Goal: Information Seeking & Learning: Learn about a topic

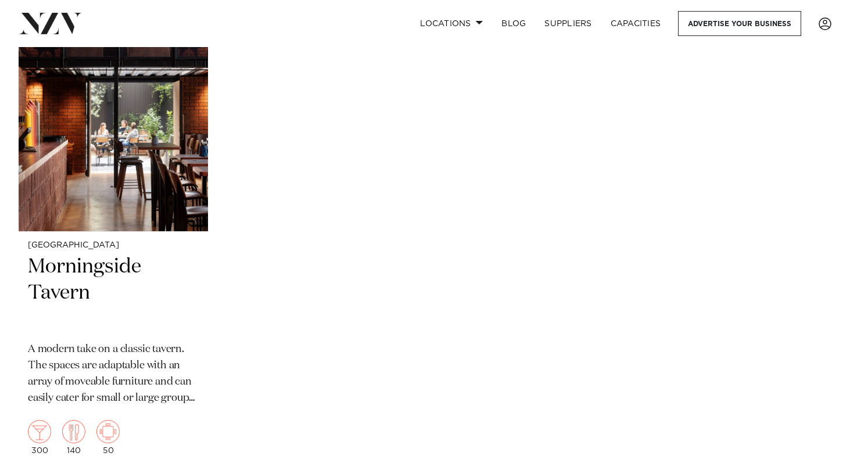
scroll to position [14011, 0]
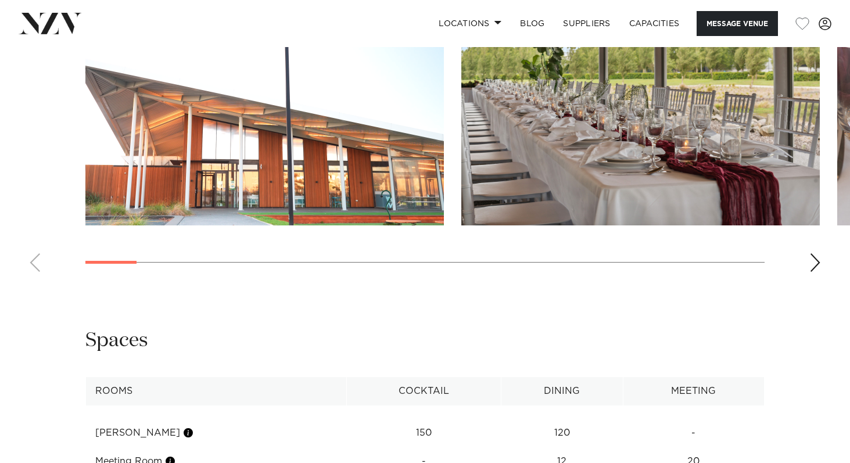
scroll to position [1143, 0]
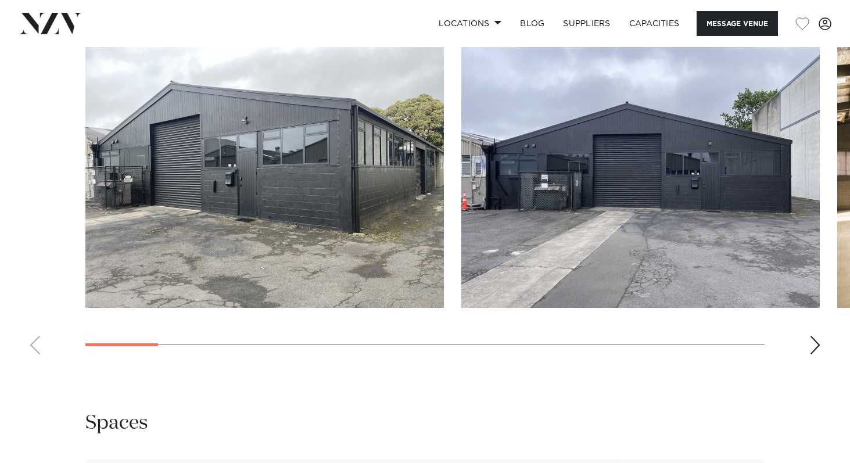
scroll to position [1038, 0]
click at [810, 348] on div "Next slide" at bounding box center [815, 344] width 12 height 19
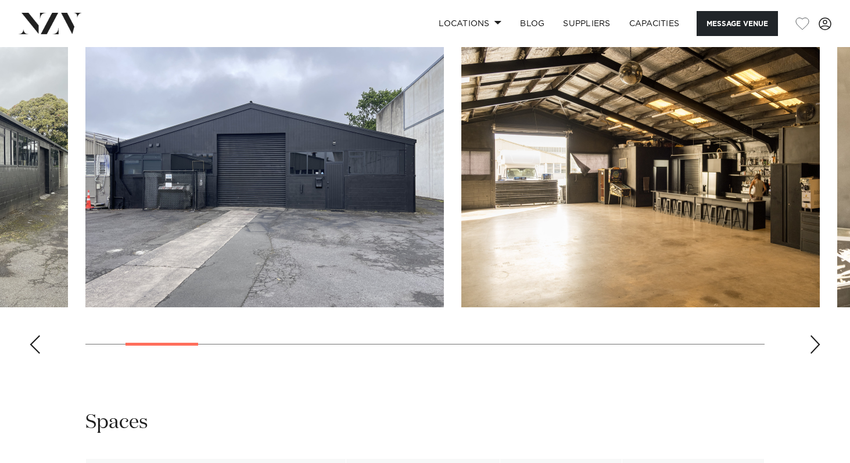
click at [810, 348] on div "Next slide" at bounding box center [815, 344] width 12 height 19
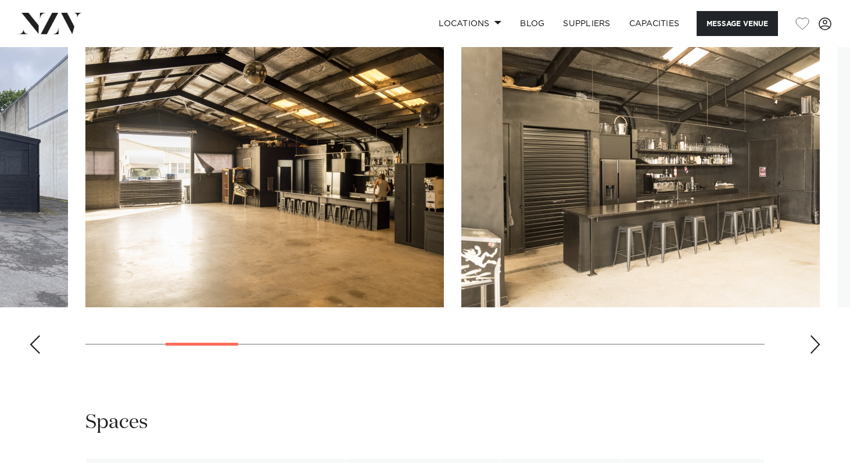
click at [810, 348] on div "Next slide" at bounding box center [815, 344] width 12 height 19
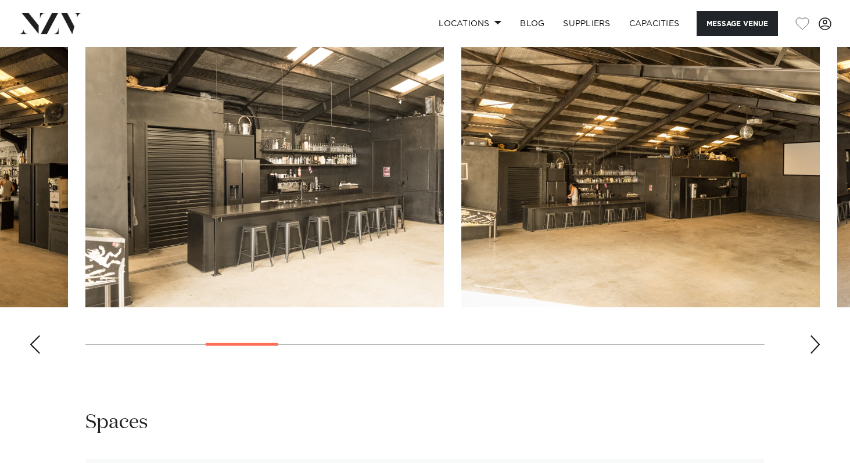
click at [810, 348] on div "Next slide" at bounding box center [815, 344] width 12 height 19
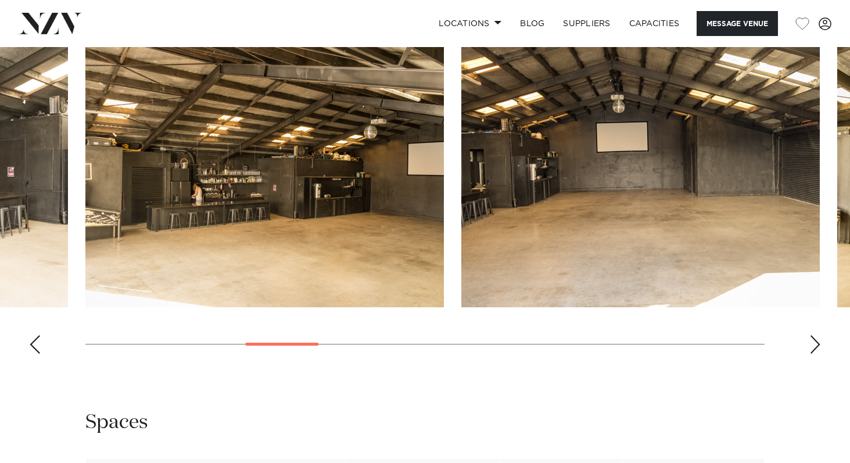
click at [810, 348] on div "Next slide" at bounding box center [815, 344] width 12 height 19
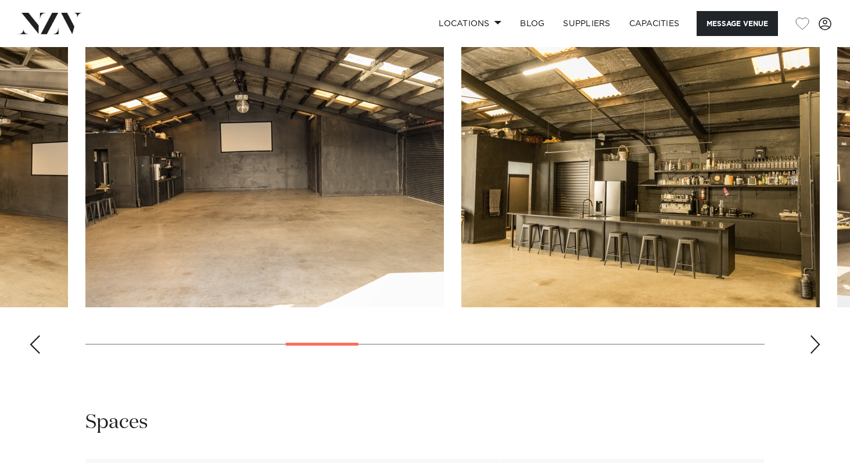
click at [810, 348] on div "Next slide" at bounding box center [815, 344] width 12 height 19
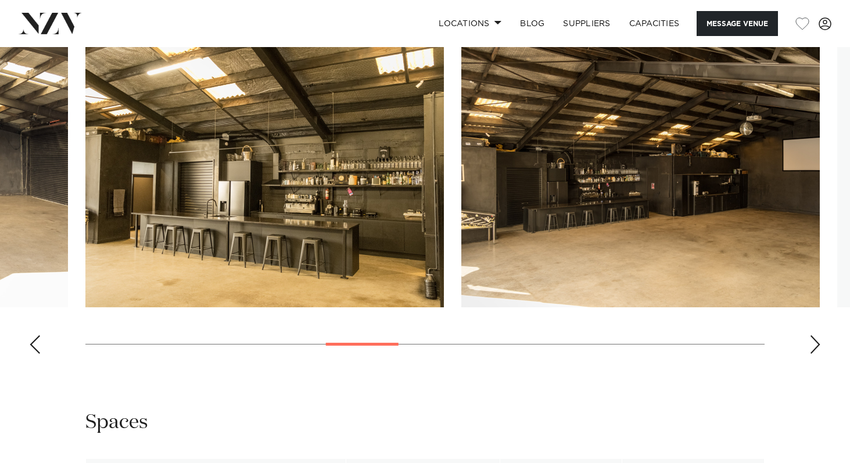
click at [810, 348] on div "Next slide" at bounding box center [815, 344] width 12 height 19
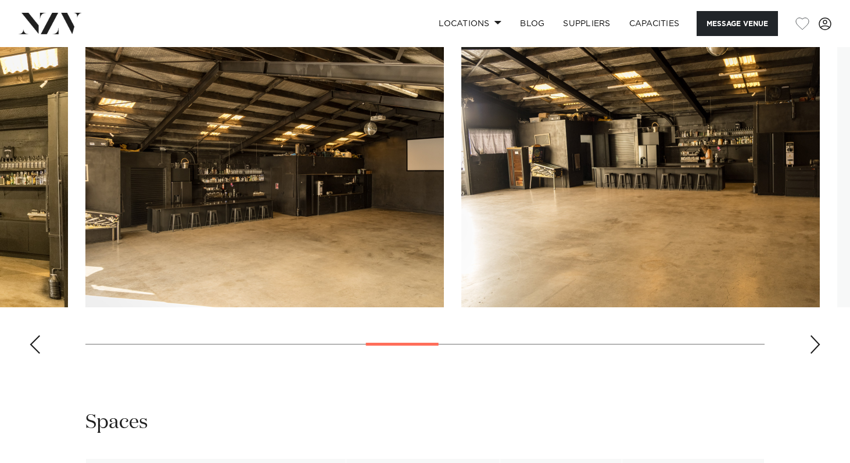
click at [810, 348] on div "Next slide" at bounding box center [815, 344] width 12 height 19
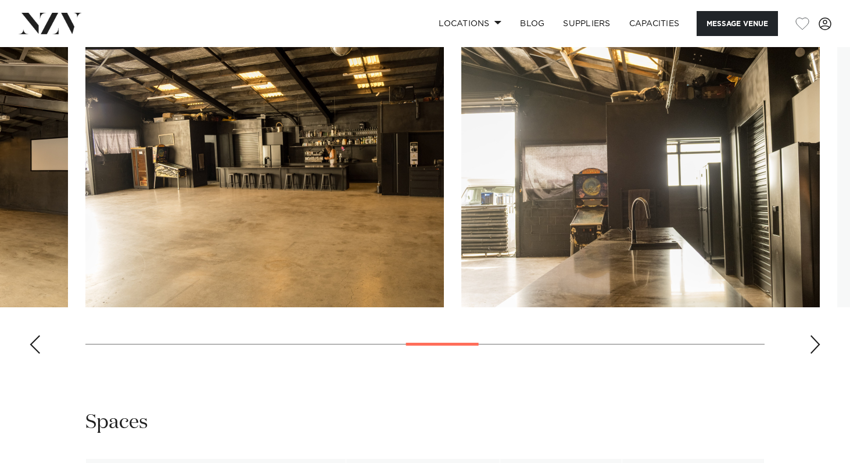
click at [810, 348] on div "Next slide" at bounding box center [815, 344] width 12 height 19
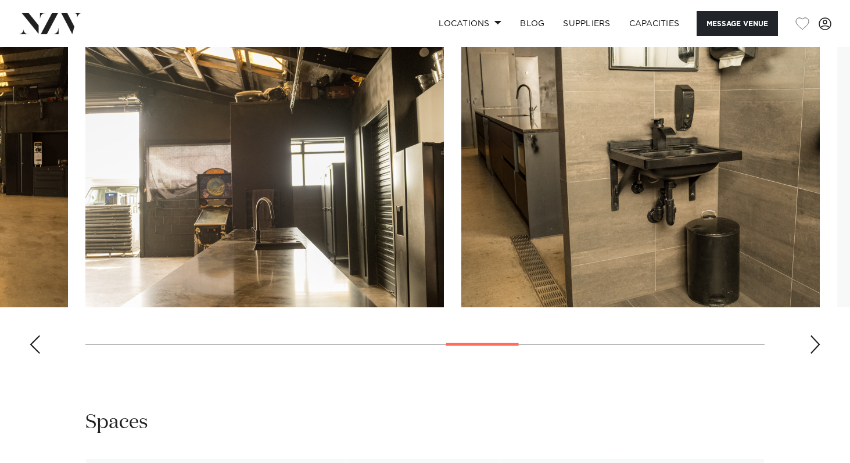
click at [810, 348] on div "Next slide" at bounding box center [815, 344] width 12 height 19
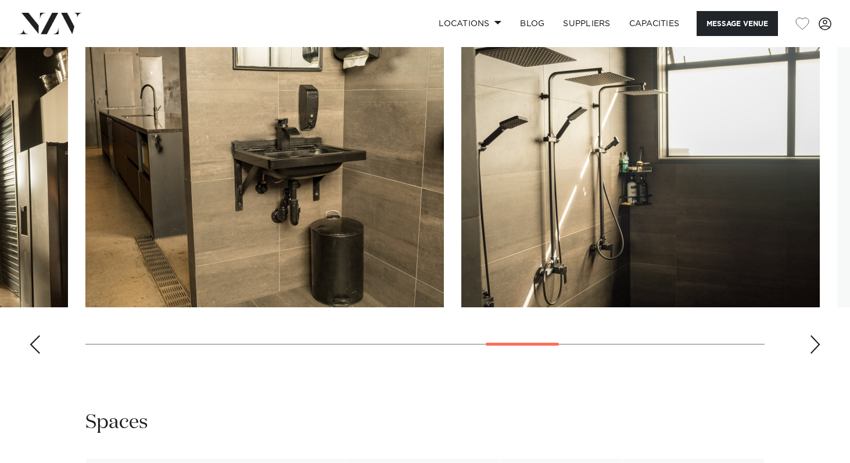
click at [810, 348] on div "Next slide" at bounding box center [815, 344] width 12 height 19
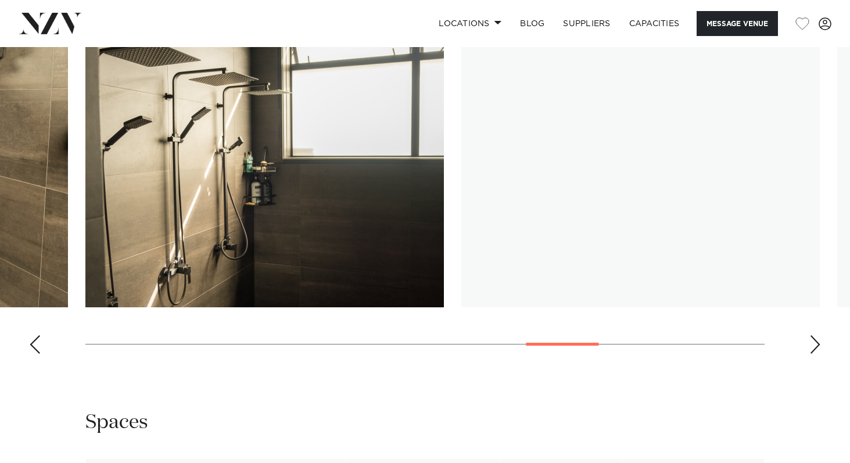
click at [810, 348] on div "Next slide" at bounding box center [815, 344] width 12 height 19
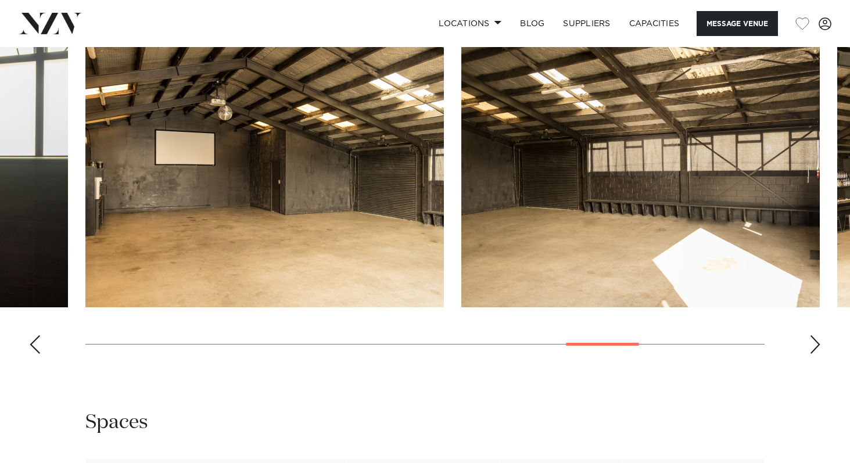
click at [810, 348] on div "Next slide" at bounding box center [815, 344] width 12 height 19
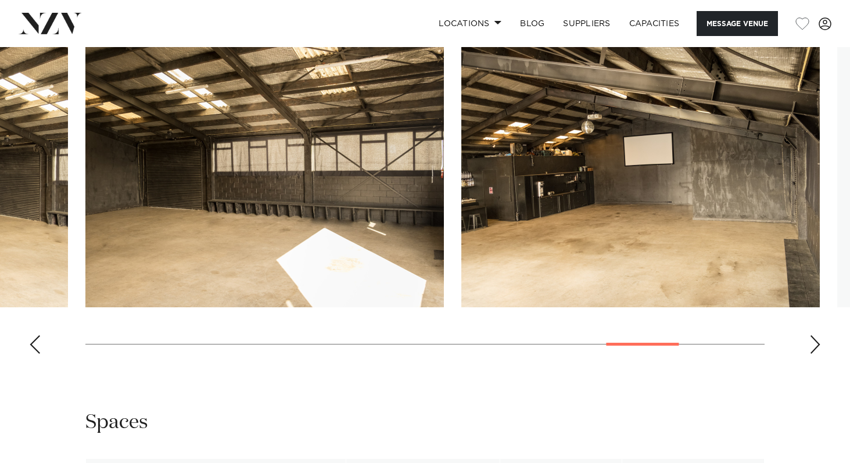
click at [810, 348] on div "Next slide" at bounding box center [815, 344] width 12 height 19
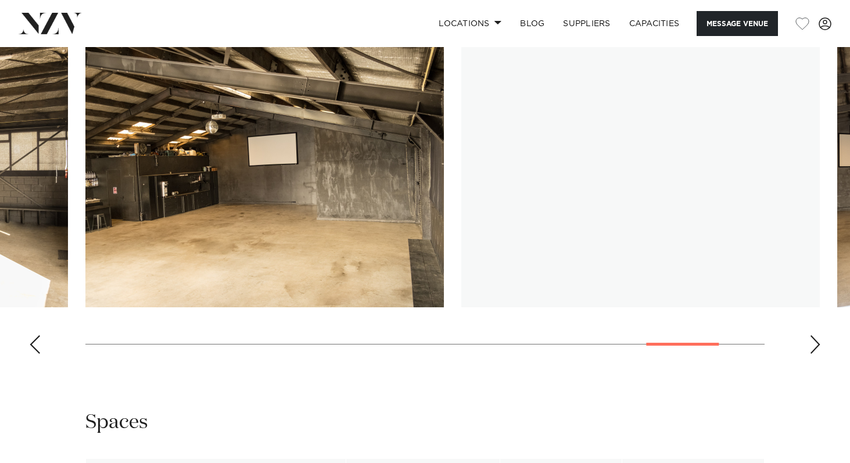
click at [810, 348] on div "Next slide" at bounding box center [815, 344] width 12 height 19
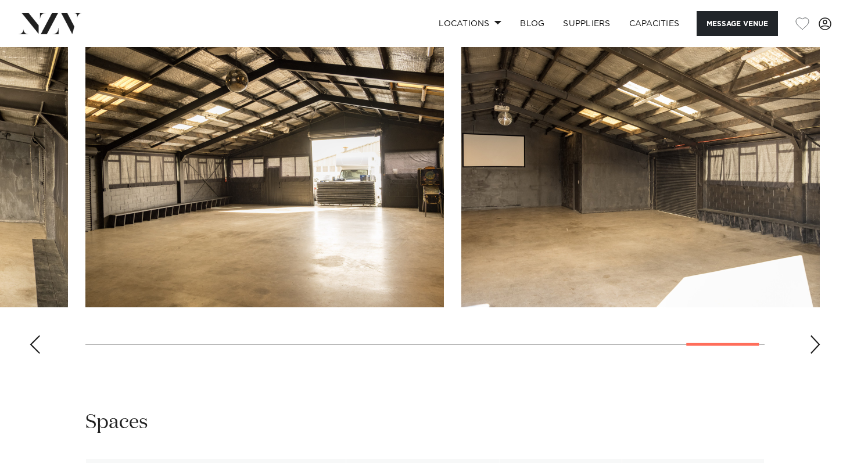
click at [810, 348] on div "Next slide" at bounding box center [815, 344] width 12 height 19
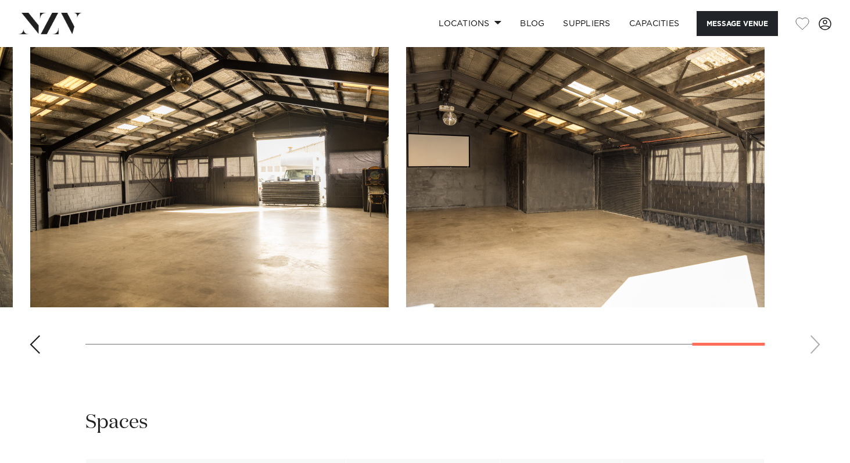
click at [809, 348] on swiper-container at bounding box center [425, 203] width 850 height 319
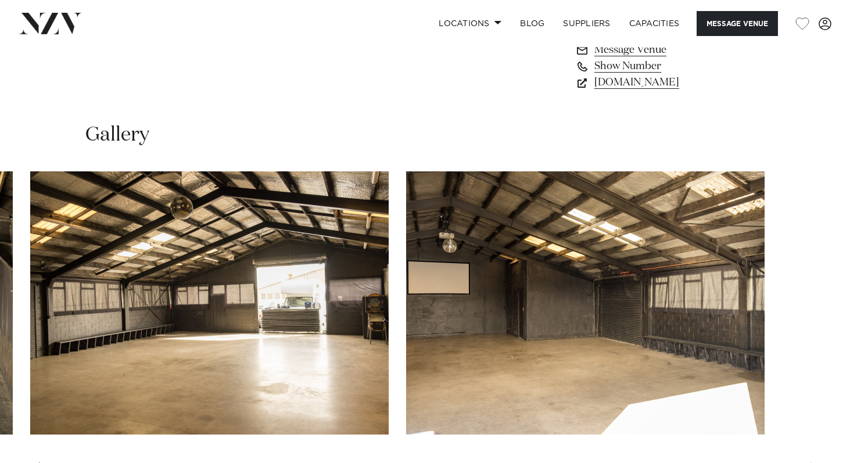
scroll to position [908, 0]
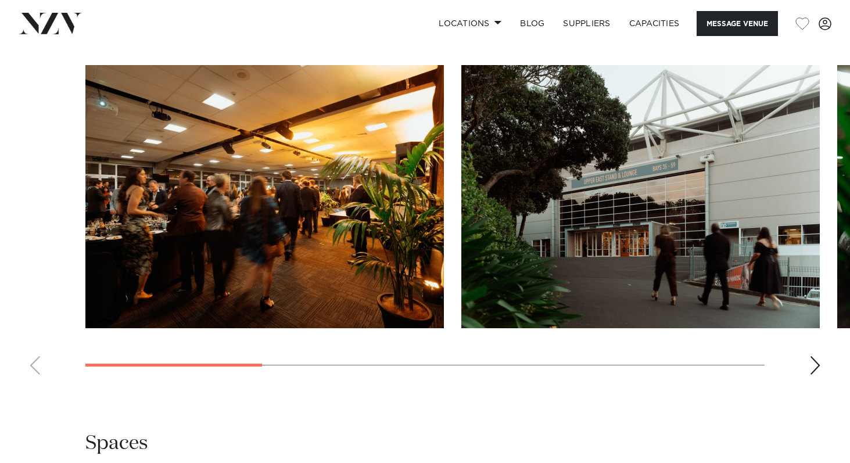
scroll to position [1188, 0]
click at [819, 356] on div "Next slide" at bounding box center [815, 365] width 12 height 19
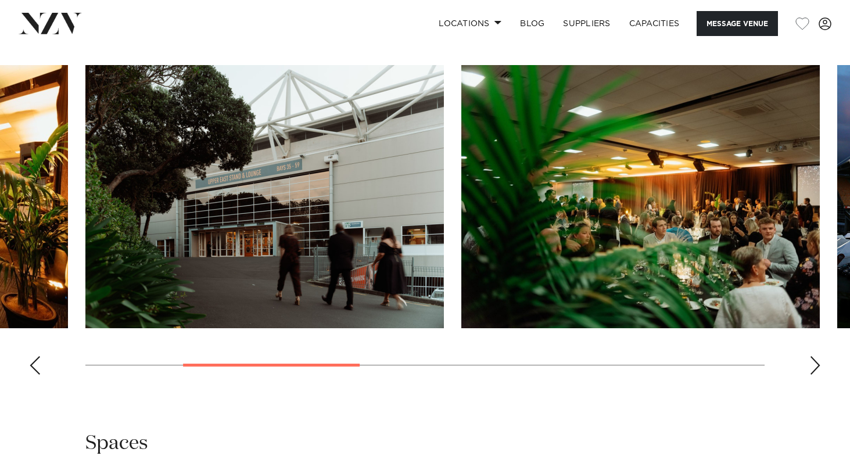
click at [818, 356] on div "Next slide" at bounding box center [815, 365] width 12 height 19
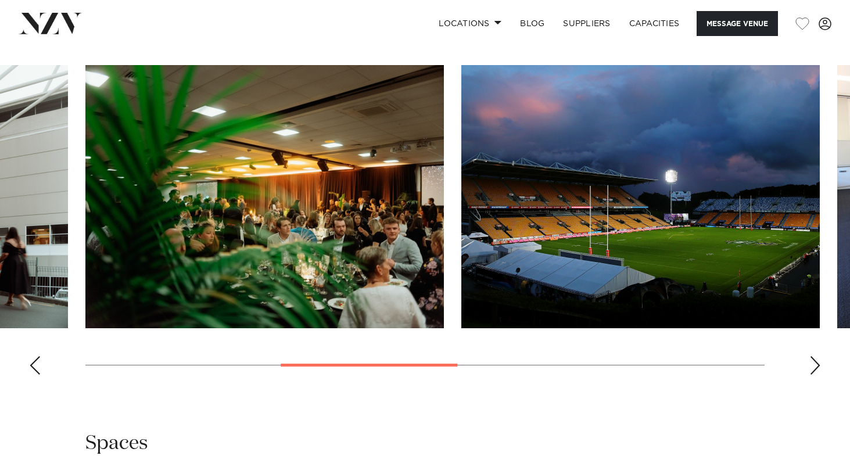
click at [818, 356] on div "Next slide" at bounding box center [815, 365] width 12 height 19
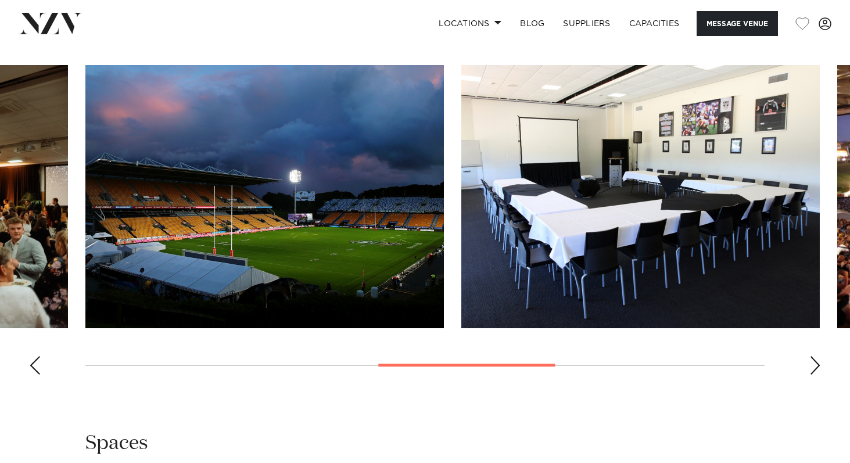
click at [818, 356] on div "Next slide" at bounding box center [815, 365] width 12 height 19
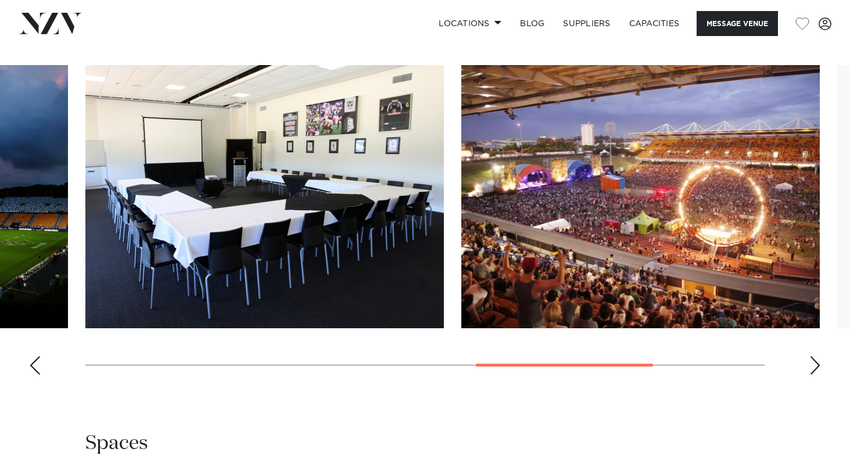
click at [818, 356] on div "Next slide" at bounding box center [815, 365] width 12 height 19
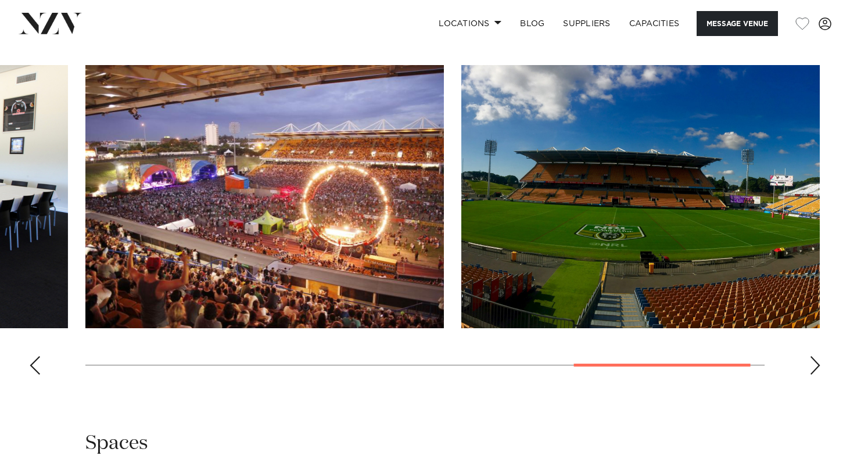
click at [818, 356] on div "Next slide" at bounding box center [815, 365] width 12 height 19
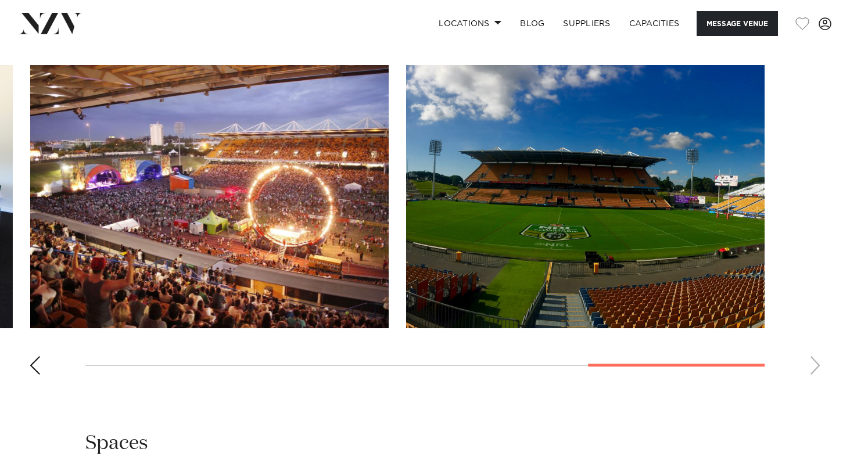
click at [818, 333] on swiper-container at bounding box center [425, 224] width 850 height 319
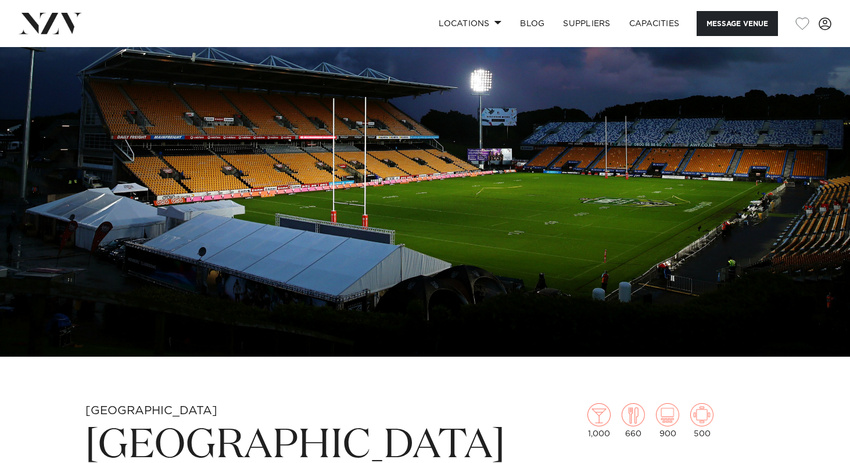
scroll to position [0, 0]
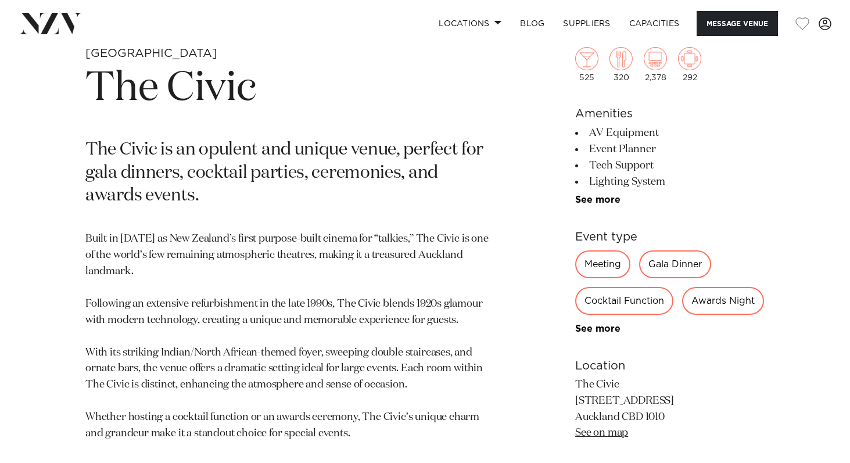
scroll to position [448, 0]
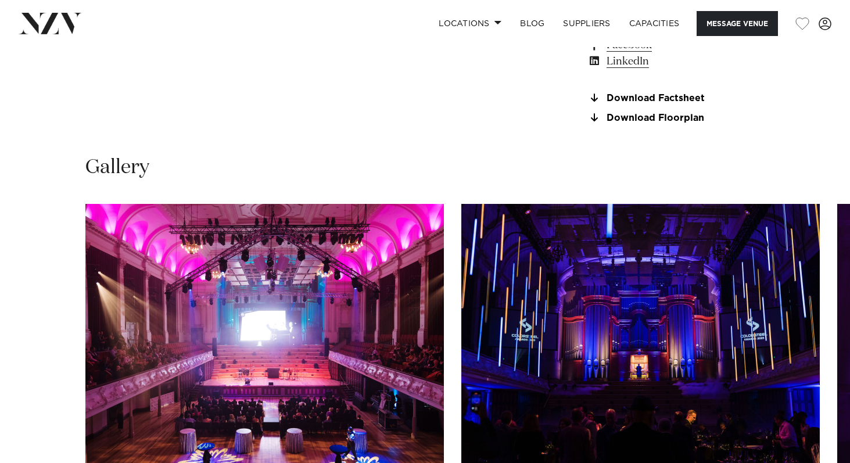
scroll to position [1029, 0]
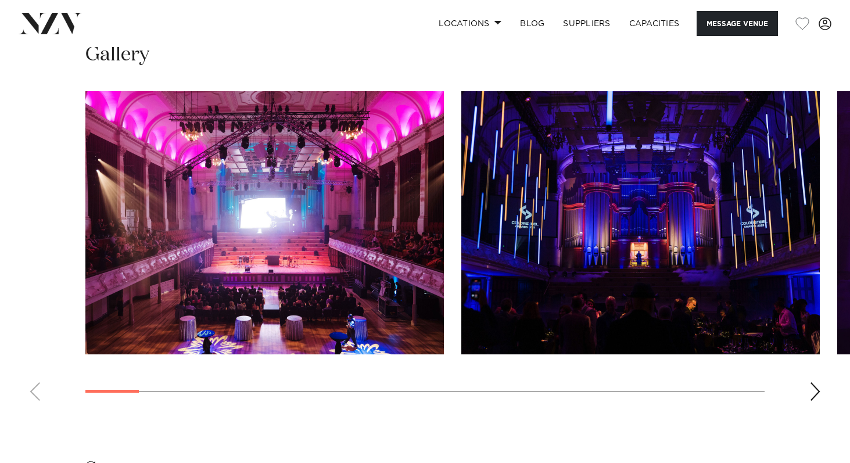
click at [818, 391] on div "Next slide" at bounding box center [815, 391] width 12 height 19
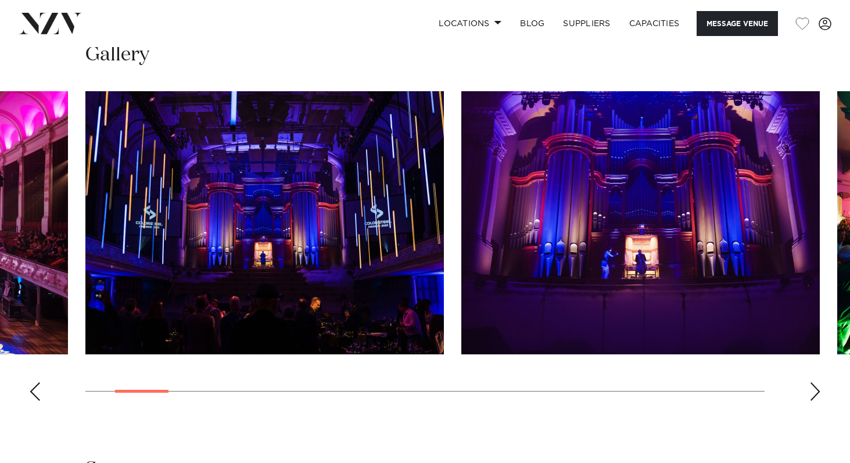
click at [816, 391] on div "Next slide" at bounding box center [815, 391] width 12 height 19
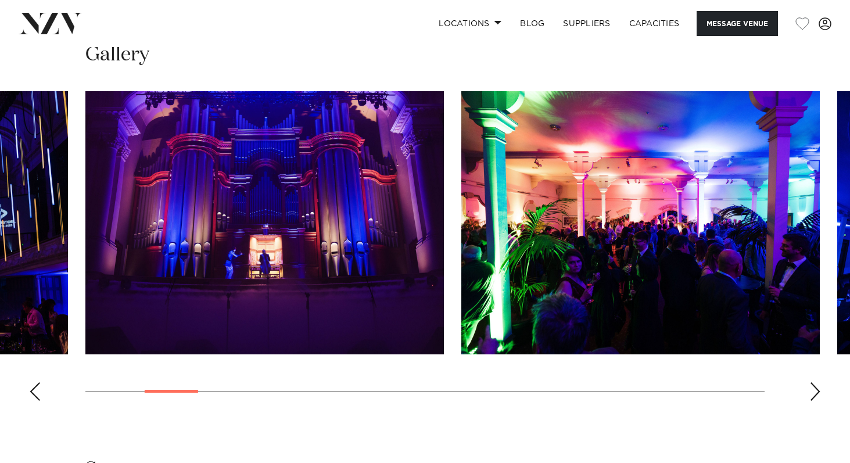
click at [816, 392] on div "Next slide" at bounding box center [815, 391] width 12 height 19
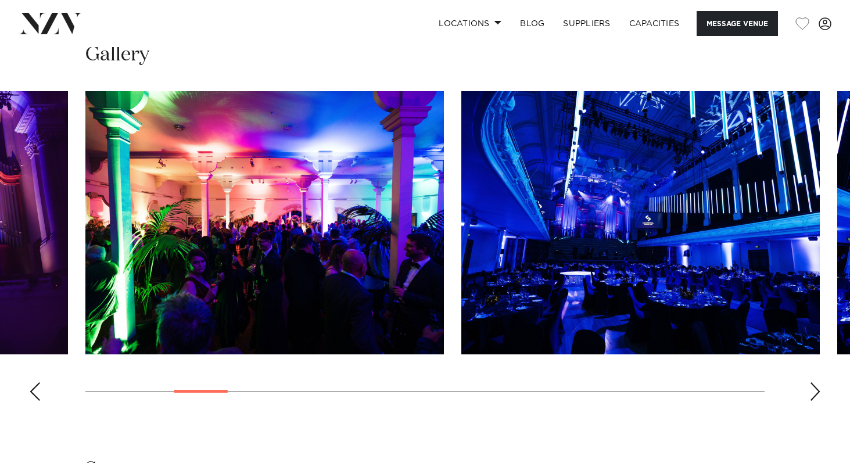
click at [815, 392] on div "Next slide" at bounding box center [815, 391] width 12 height 19
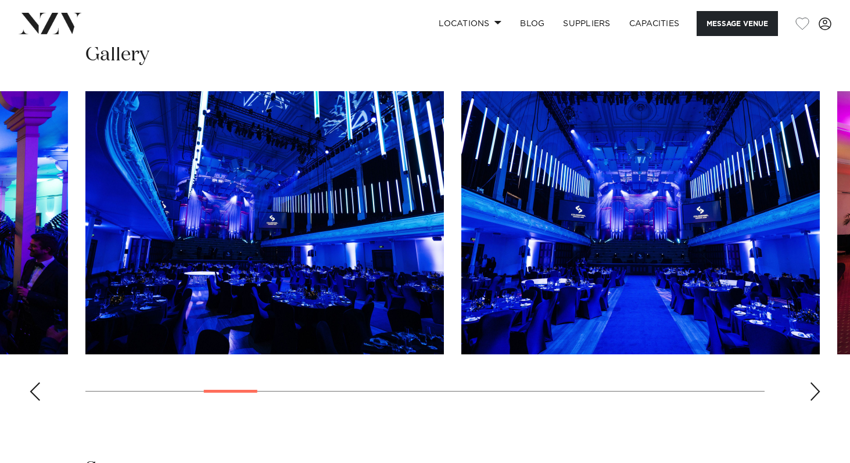
click at [811, 388] on div "Next slide" at bounding box center [815, 391] width 12 height 19
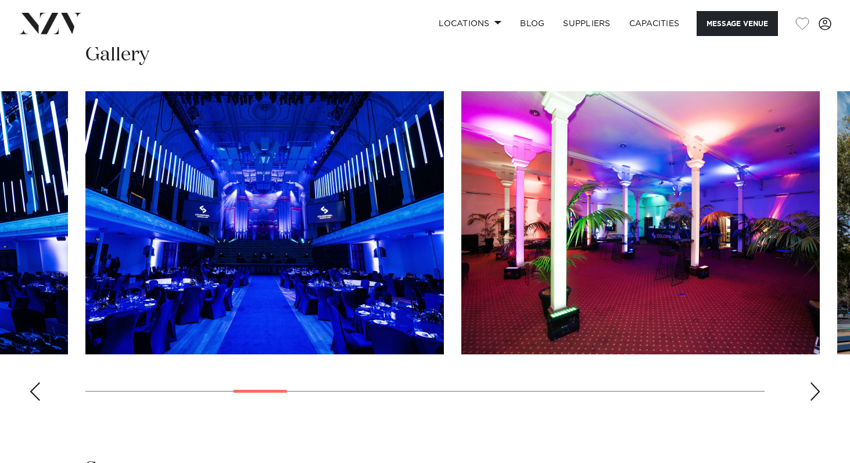
click at [812, 389] on div "Next slide" at bounding box center [815, 391] width 12 height 19
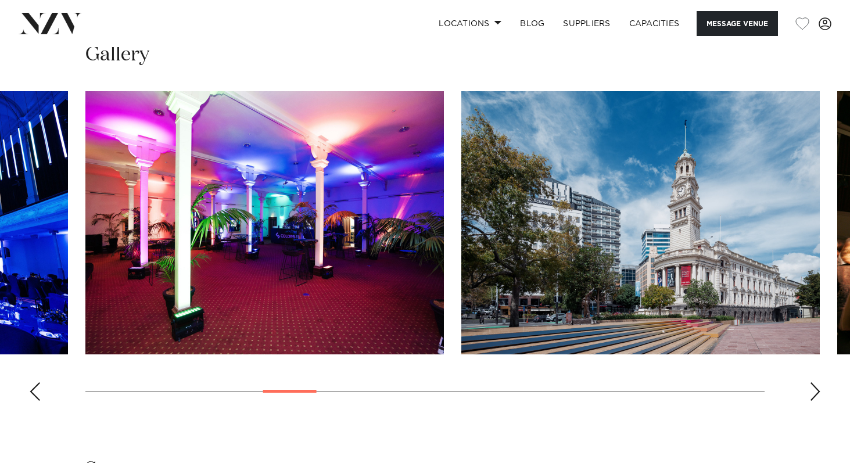
click at [812, 389] on div "Next slide" at bounding box center [815, 391] width 12 height 19
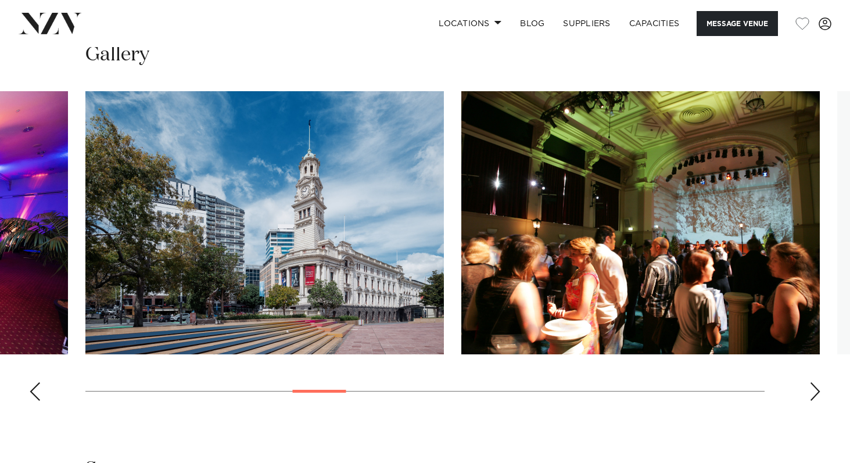
click at [812, 389] on div "Next slide" at bounding box center [815, 391] width 12 height 19
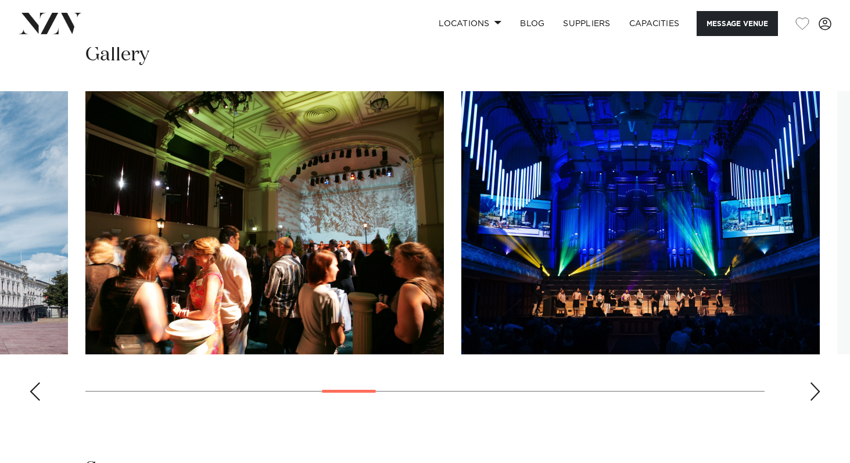
click at [812, 389] on div "Next slide" at bounding box center [815, 391] width 12 height 19
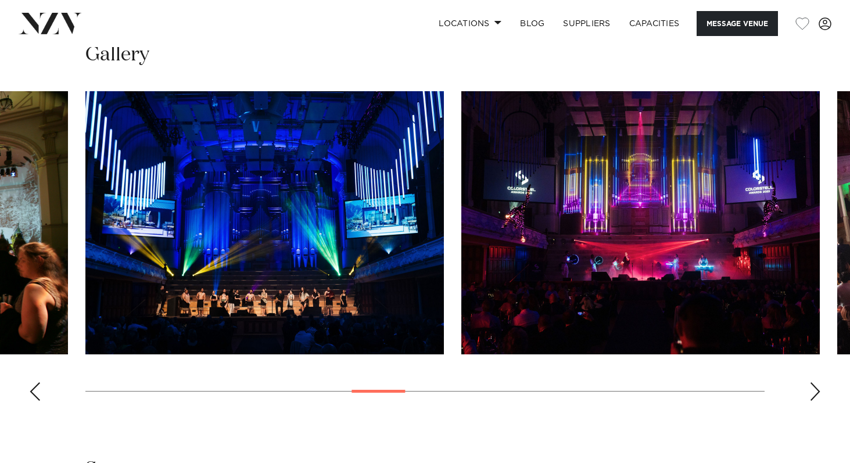
click at [812, 390] on div "Next slide" at bounding box center [815, 391] width 12 height 19
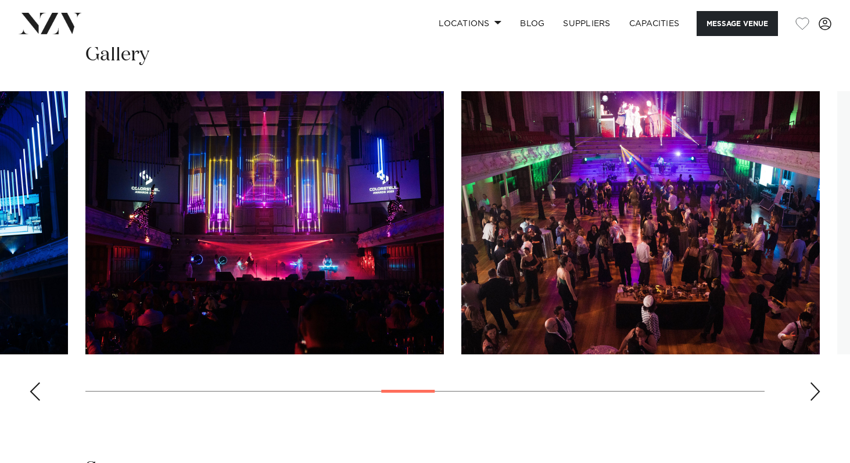
click at [813, 390] on div "Next slide" at bounding box center [815, 391] width 12 height 19
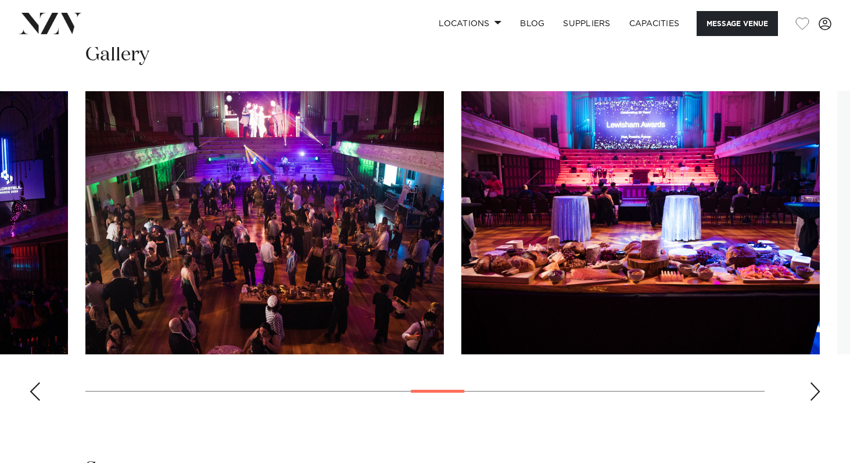
click at [813, 390] on div "Next slide" at bounding box center [815, 391] width 12 height 19
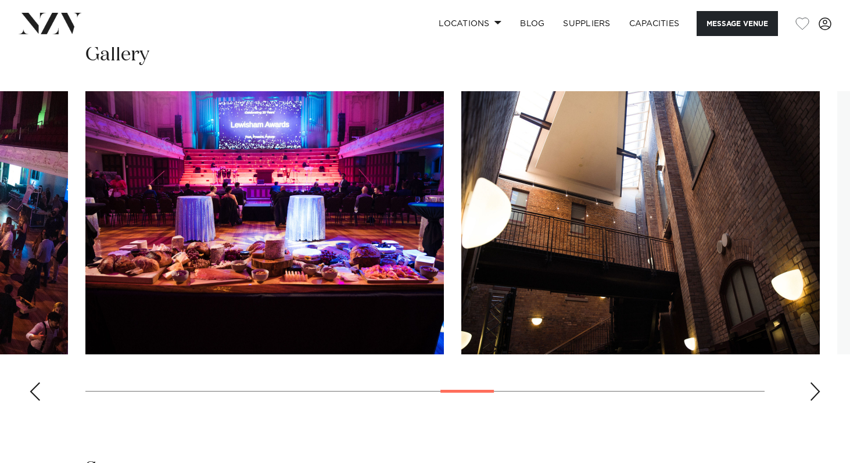
click at [813, 390] on div "Next slide" at bounding box center [815, 391] width 12 height 19
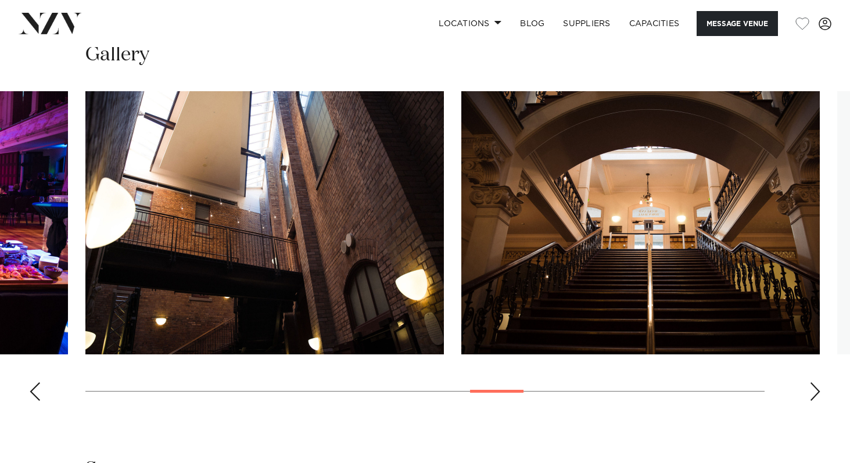
click at [813, 390] on div "Next slide" at bounding box center [815, 391] width 12 height 19
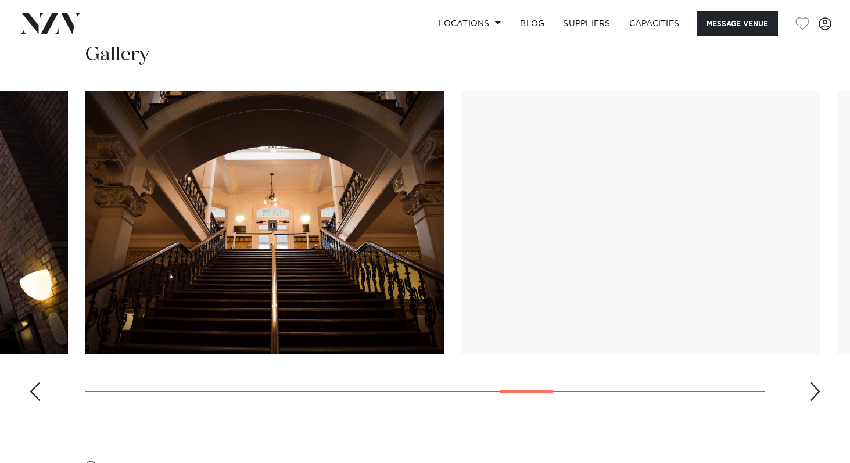
click at [813, 390] on div "Next slide" at bounding box center [815, 391] width 12 height 19
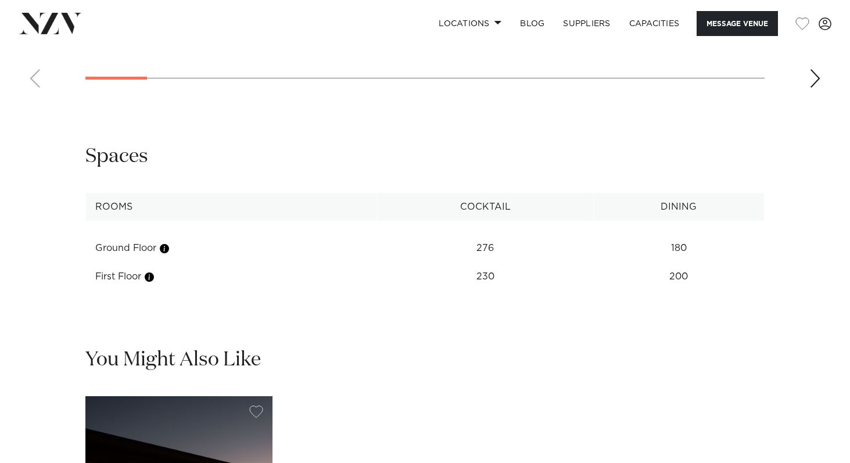
scroll to position [1502, 0]
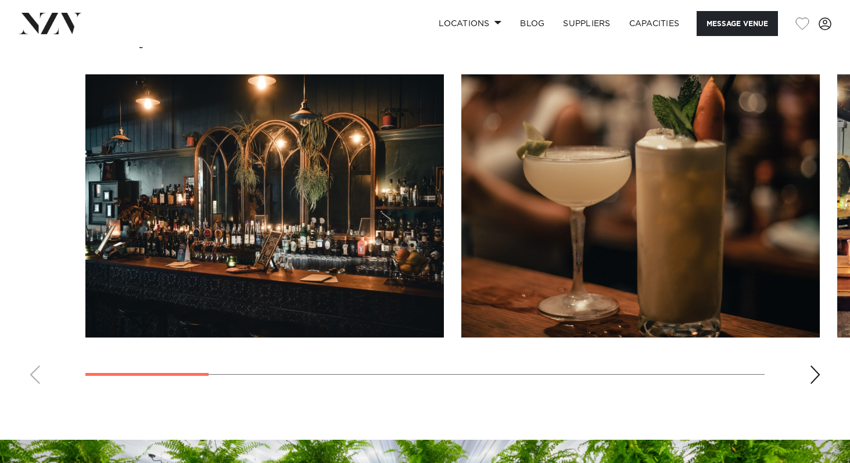
scroll to position [1029, 0]
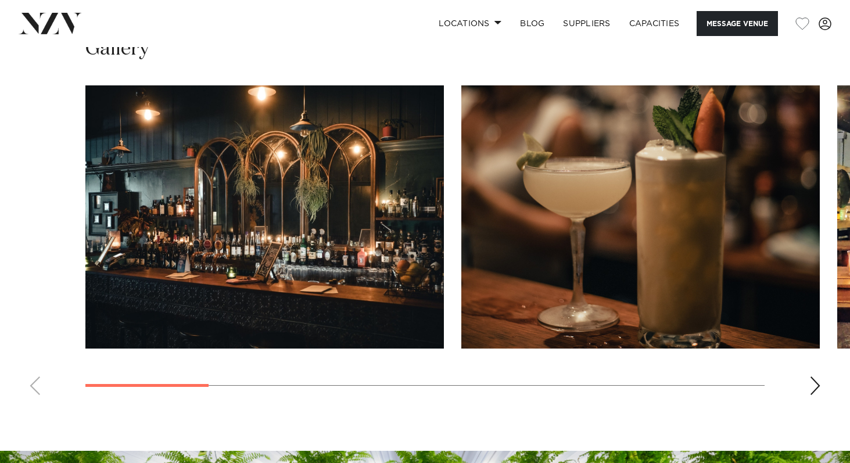
click at [812, 387] on div "Next slide" at bounding box center [815, 385] width 12 height 19
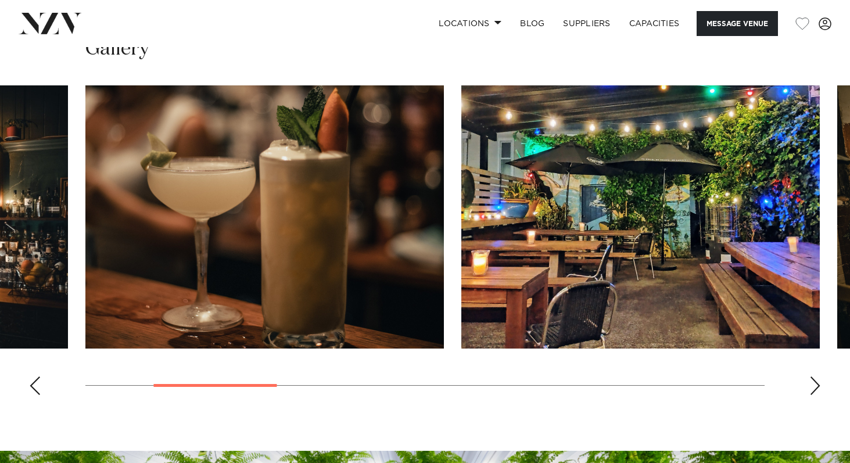
click at [814, 388] on div "Next slide" at bounding box center [815, 385] width 12 height 19
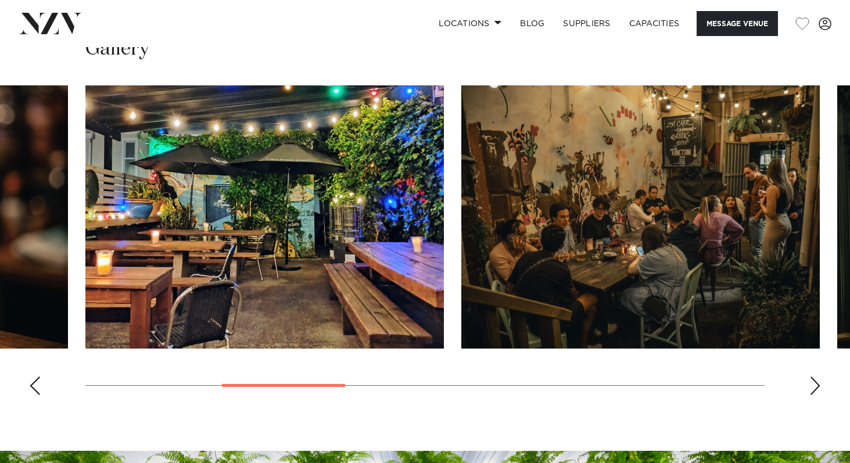
click at [817, 388] on div "Next slide" at bounding box center [815, 385] width 12 height 19
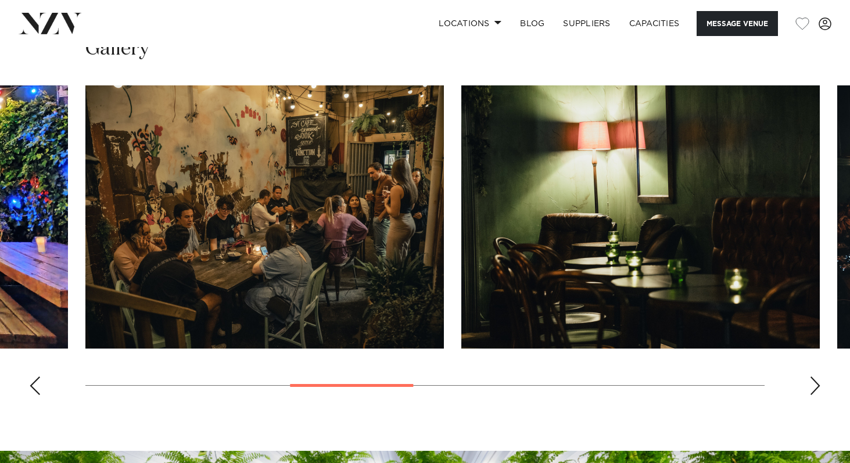
click at [821, 388] on swiper-container at bounding box center [425, 244] width 850 height 319
click at [819, 390] on div "Next slide" at bounding box center [815, 385] width 12 height 19
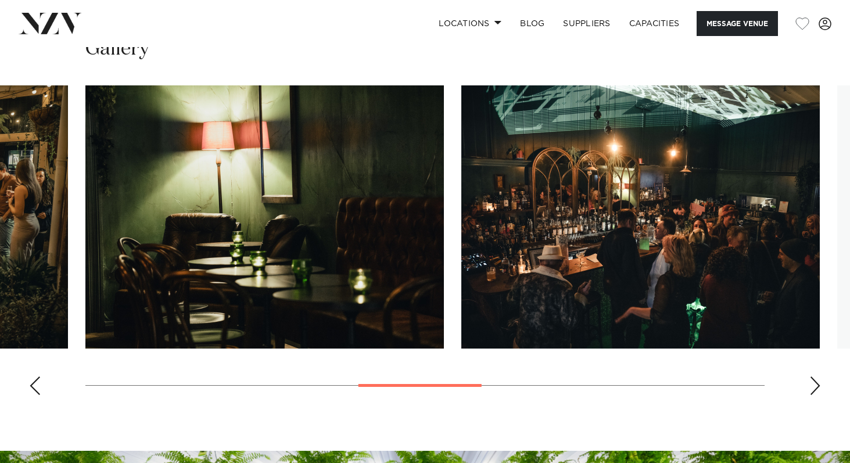
click at [812, 389] on div "Next slide" at bounding box center [815, 385] width 12 height 19
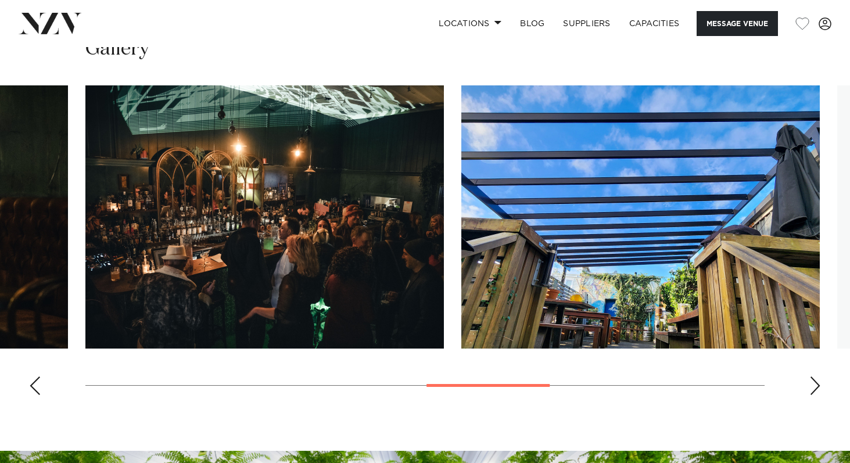
click at [812, 389] on div "Next slide" at bounding box center [815, 385] width 12 height 19
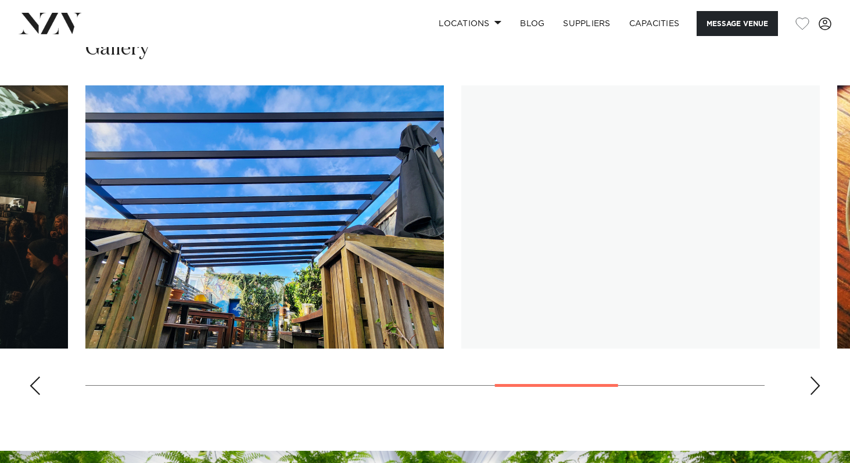
click at [812, 389] on div "Next slide" at bounding box center [815, 385] width 12 height 19
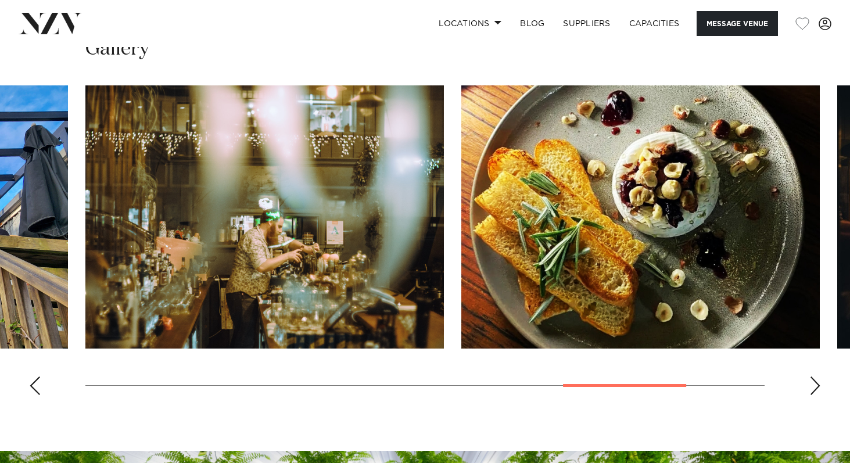
click at [812, 389] on div "Next slide" at bounding box center [815, 385] width 12 height 19
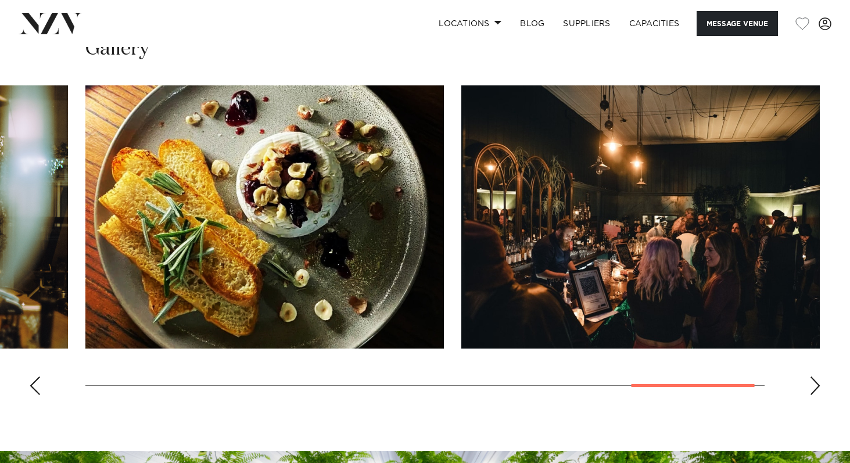
click at [812, 389] on div "Next slide" at bounding box center [815, 385] width 12 height 19
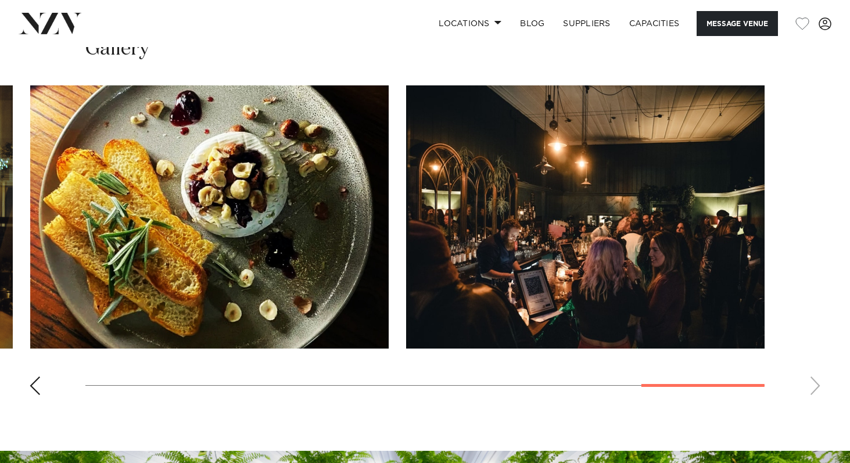
click at [812, 389] on swiper-container at bounding box center [425, 244] width 850 height 319
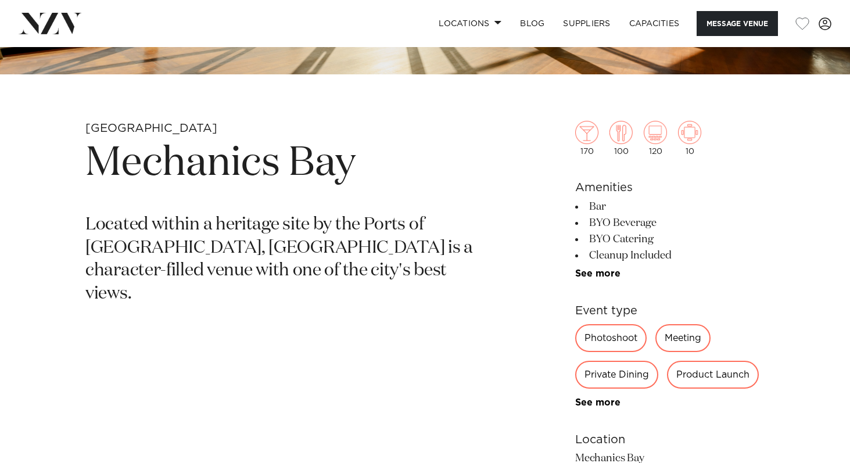
scroll to position [411, 0]
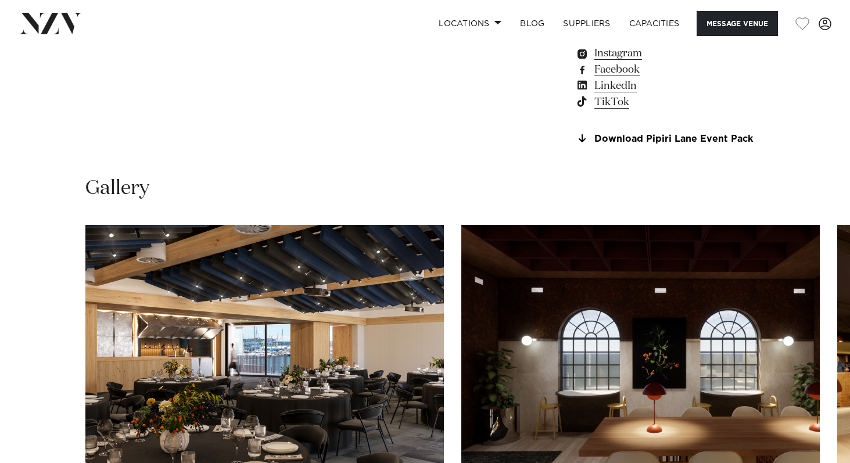
scroll to position [1135, 0]
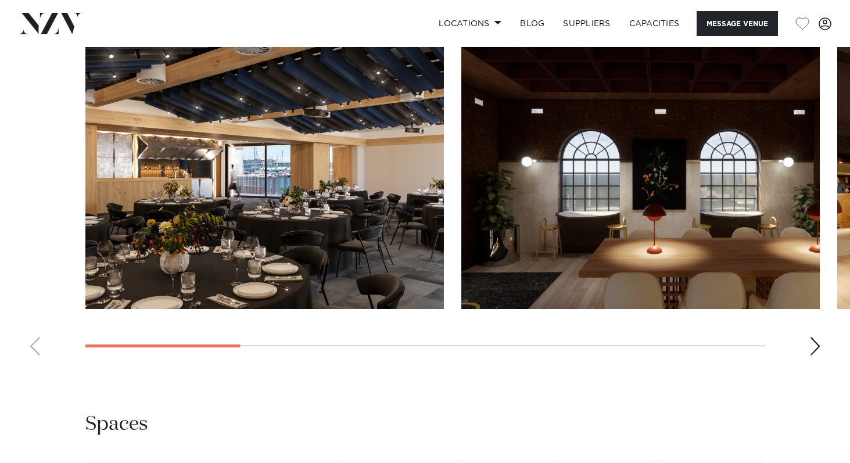
click at [815, 350] on div "Next slide" at bounding box center [815, 346] width 12 height 19
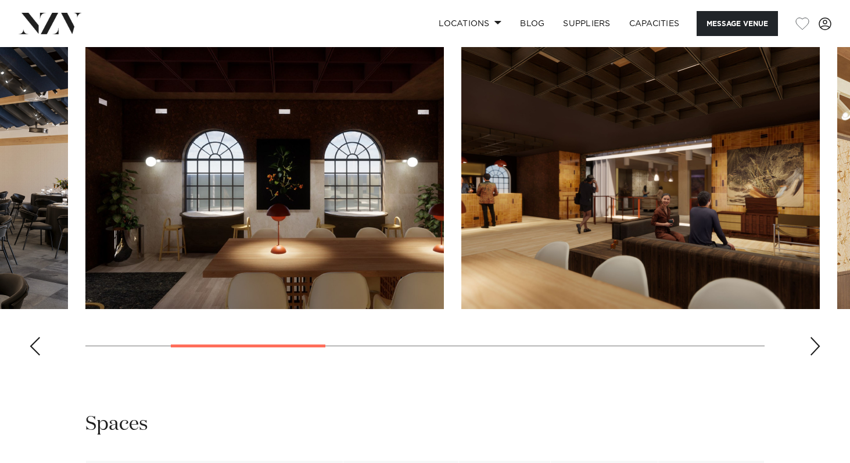
click at [815, 350] on div "Next slide" at bounding box center [815, 346] width 12 height 19
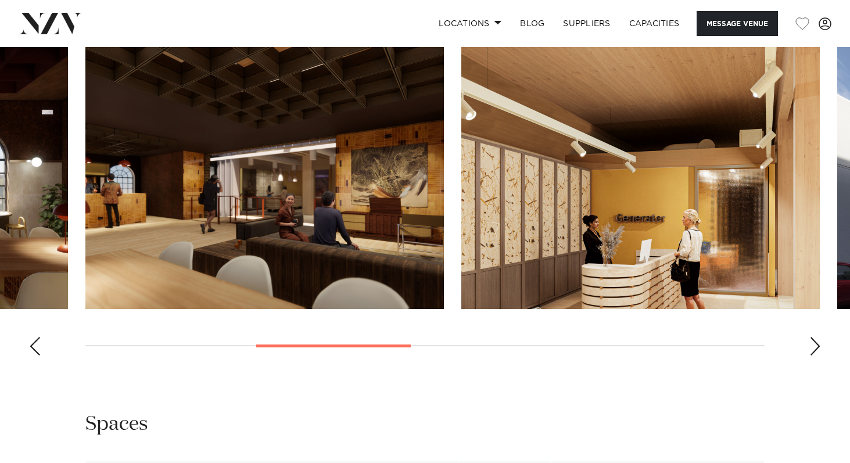
click at [815, 350] on div "Next slide" at bounding box center [815, 346] width 12 height 19
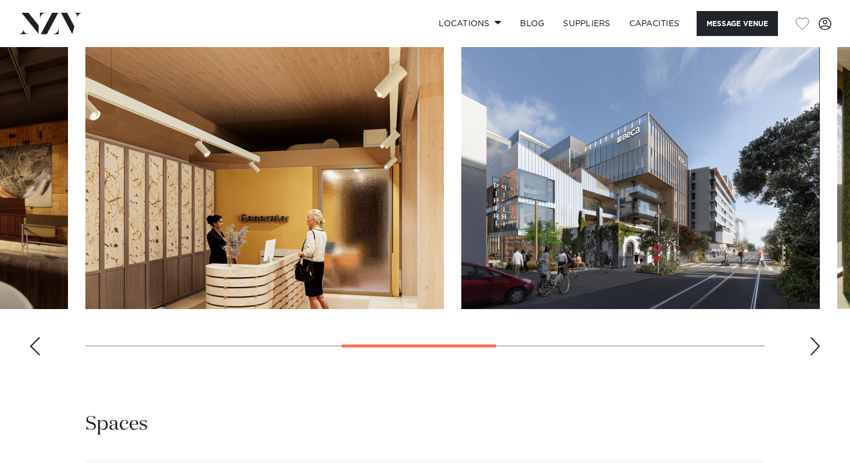
click at [815, 350] on div "Next slide" at bounding box center [815, 346] width 12 height 19
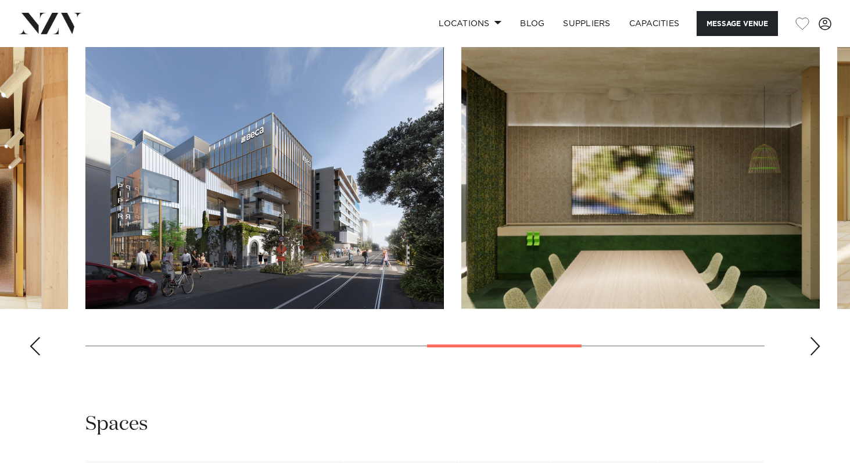
click at [815, 350] on div "Next slide" at bounding box center [815, 346] width 12 height 19
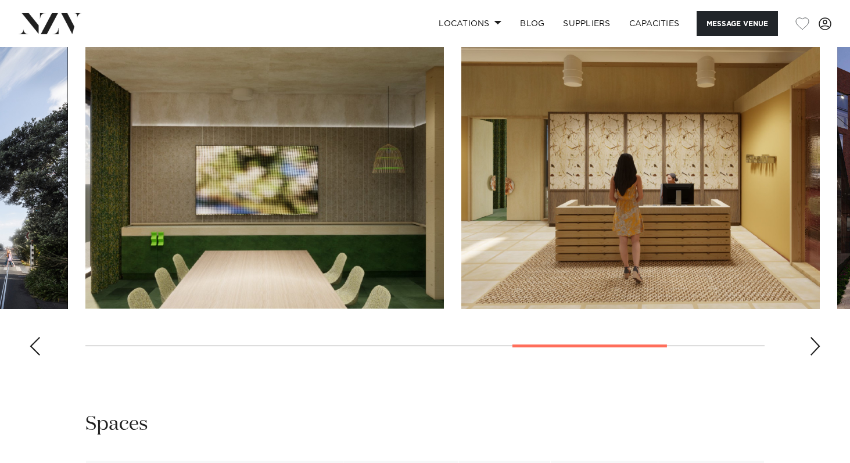
click at [815, 350] on div "Next slide" at bounding box center [815, 346] width 12 height 19
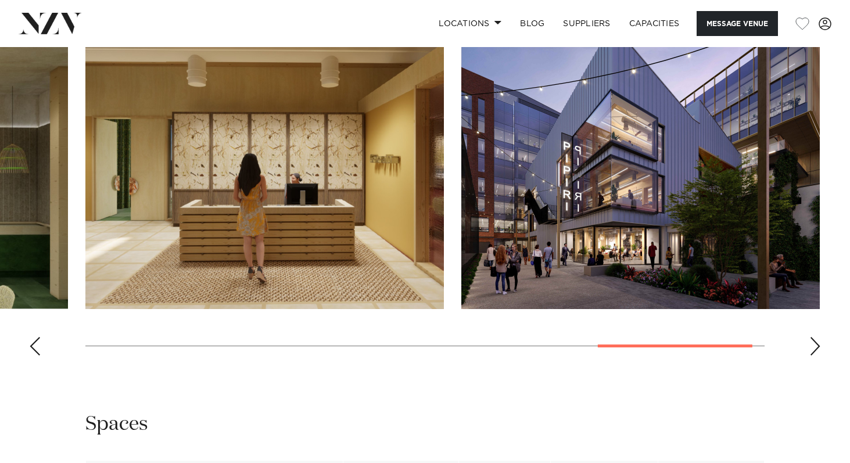
click at [815, 350] on div "Next slide" at bounding box center [815, 346] width 12 height 19
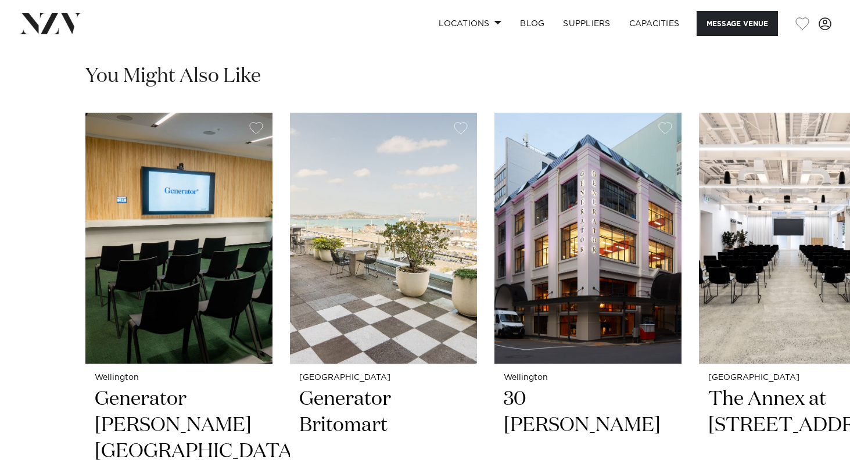
scroll to position [1724, 0]
